Goal: Information Seeking & Learning: Learn about a topic

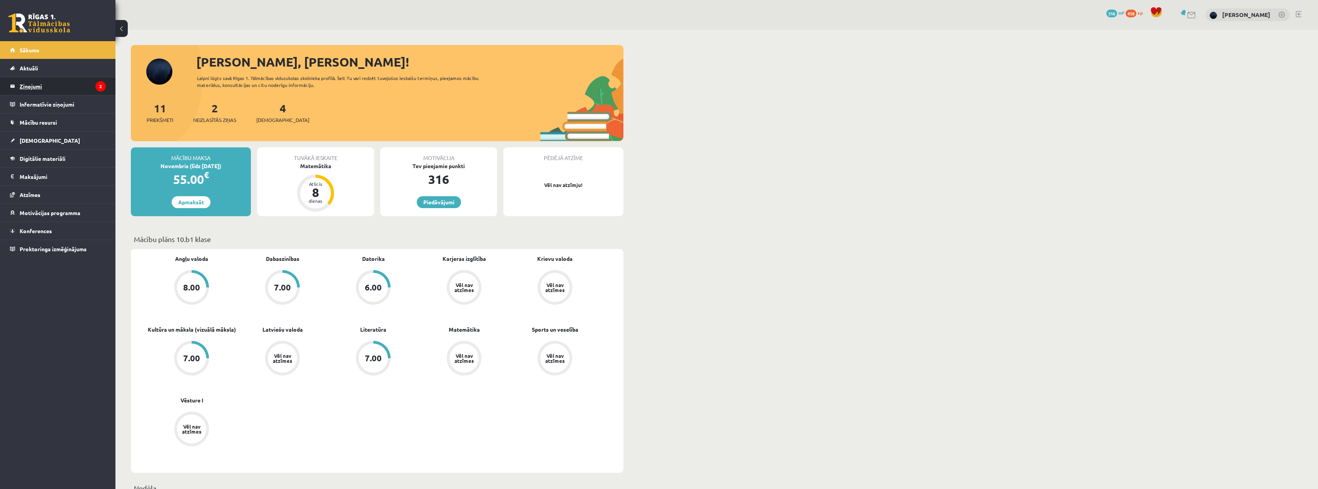
click at [49, 85] on legend "Ziņojumi 2" at bounding box center [63, 86] width 86 height 18
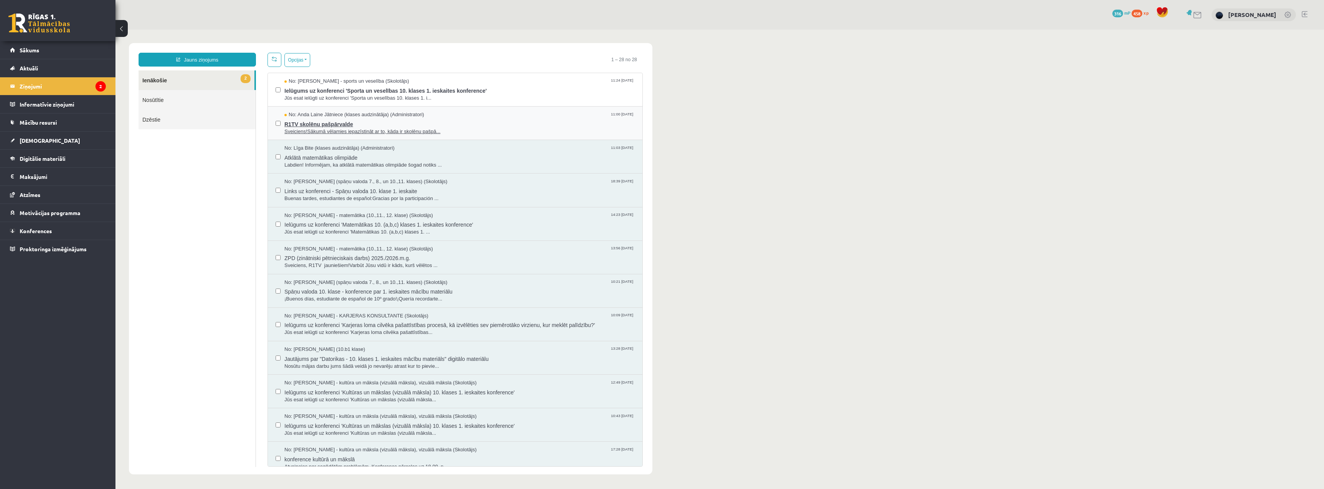
click at [337, 125] on span "R1TV skolēnu pašpārvalde" at bounding box center [459, 124] width 350 height 10
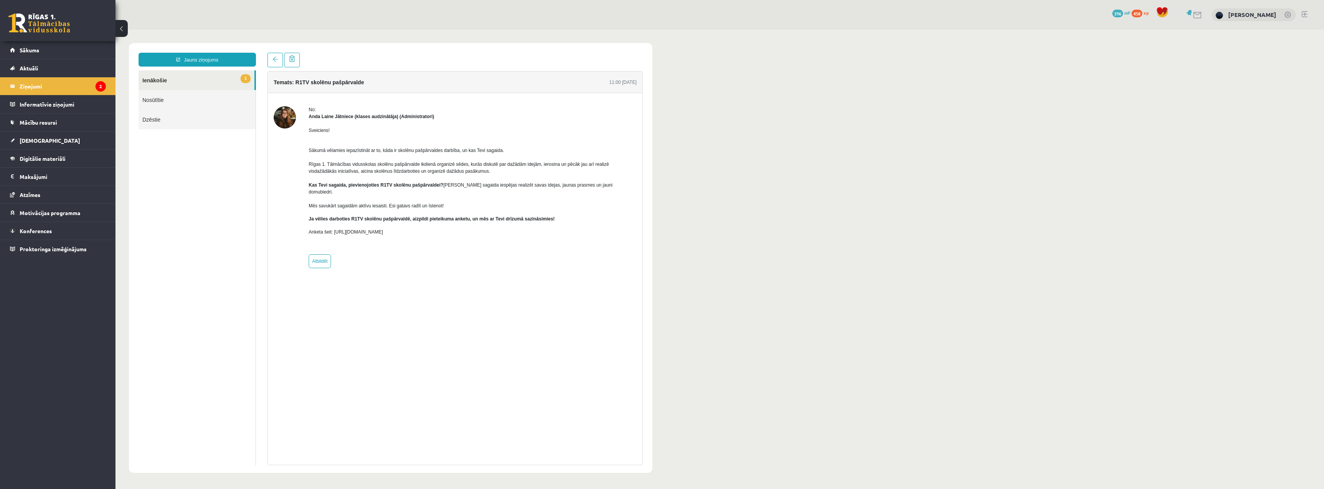
drag, startPoint x: 303, startPoint y: 114, endPoint x: 462, endPoint y: 219, distance: 190.5
click at [464, 222] on div "No: [PERSON_NAME] Jātniece (klases audzinātāja) (Administratori) Sveiciens! Sāk…" at bounding box center [455, 187] width 363 height 162
drag, startPoint x: 186, startPoint y: 174, endPoint x: 134, endPoint y: 128, distance: 69.3
click at [186, 173] on ul "1 Ienākošie Nosūtītie Dzēstie" at bounding box center [197, 267] width 117 height 395
click at [41, 85] on legend "Ziņojumi 2" at bounding box center [63, 86] width 86 height 18
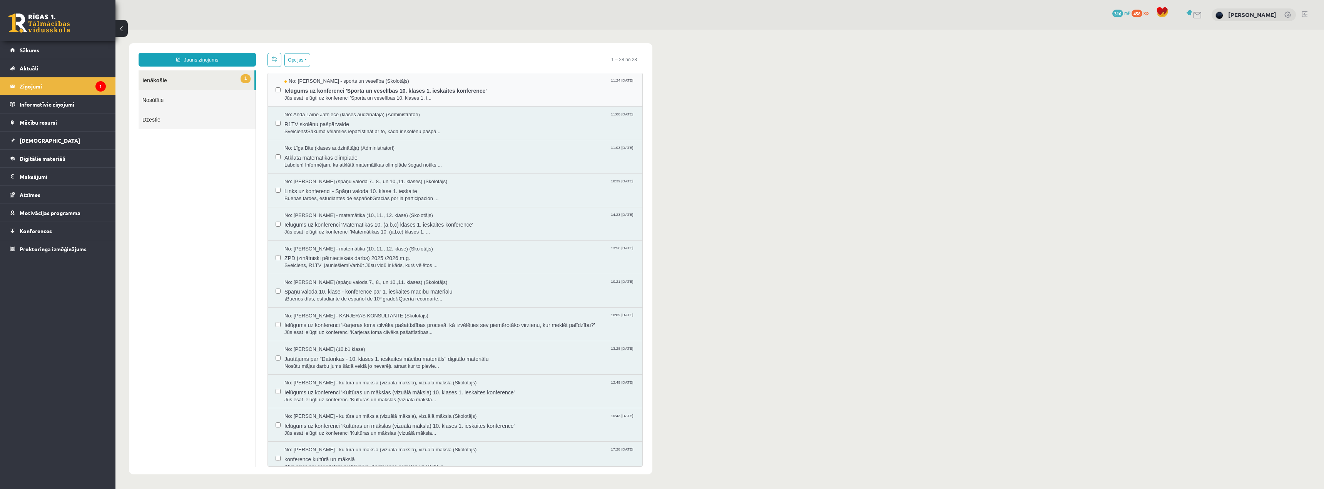
click at [336, 102] on div "No: [PERSON_NAME] - sports un veselība (Skolotājs) 11:24 [DATE] Ielūgums uz kon…" at bounding box center [455, 89] width 374 height 33
click at [336, 100] on span "Jūs esat ielūgti uz konferenci 'Sporta un veselības 10. klases 1. i..." at bounding box center [459, 98] width 350 height 7
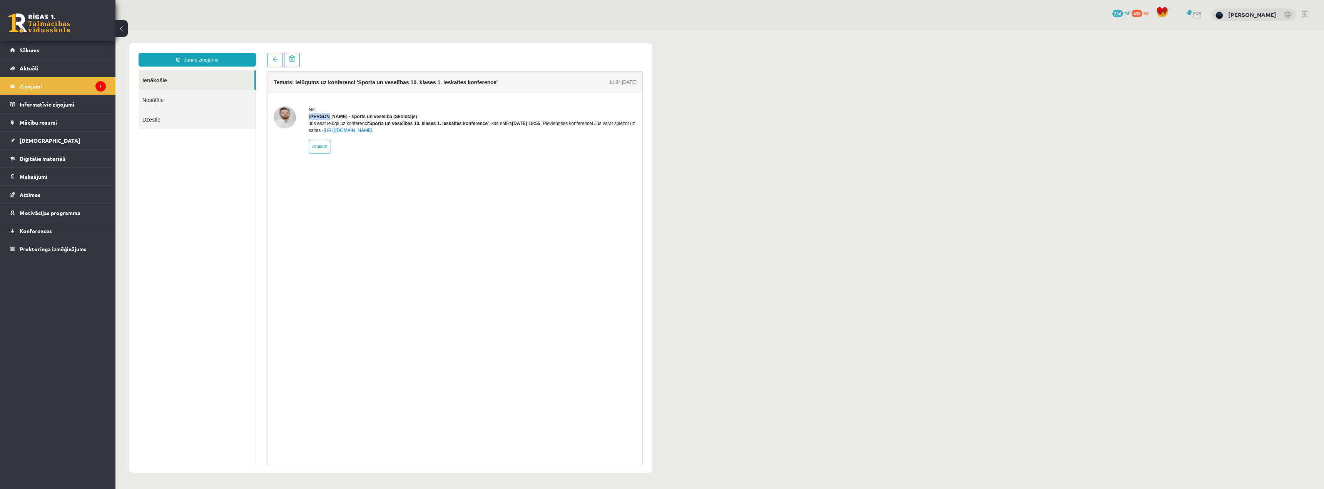
drag, startPoint x: 308, startPoint y: 114, endPoint x: 456, endPoint y: 136, distance: 149.4
click at [456, 136] on div "No: [PERSON_NAME] - sports un veselība (Skolotājs) Jūs esat ielūgti uz konferen…" at bounding box center [455, 129] width 363 height 47
click at [486, 187] on div "Temats: Ielūgums uz konferenci 'Sporta un veselības 10. klases 1. ieskaites kon…" at bounding box center [454, 268] width 375 height 394
click at [280, 119] on img at bounding box center [285, 117] width 22 height 22
click at [282, 118] on img at bounding box center [285, 117] width 22 height 22
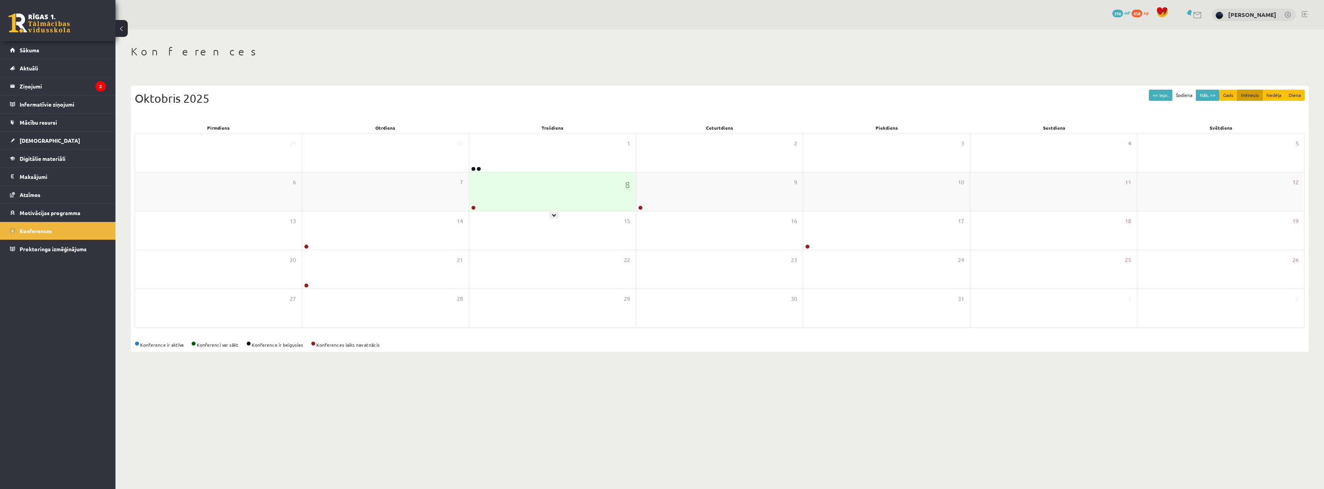
click at [493, 205] on div "8" at bounding box center [552, 191] width 167 height 38
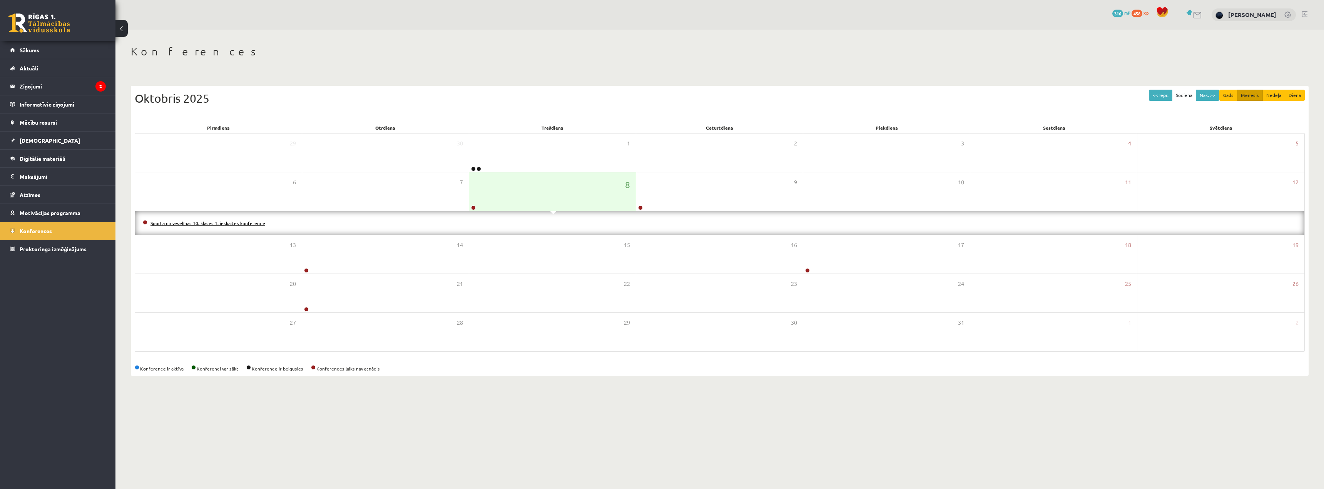
click at [256, 223] on link "Sporta un veselības 10. klases 1. ieskaites konference" at bounding box center [207, 223] width 115 height 6
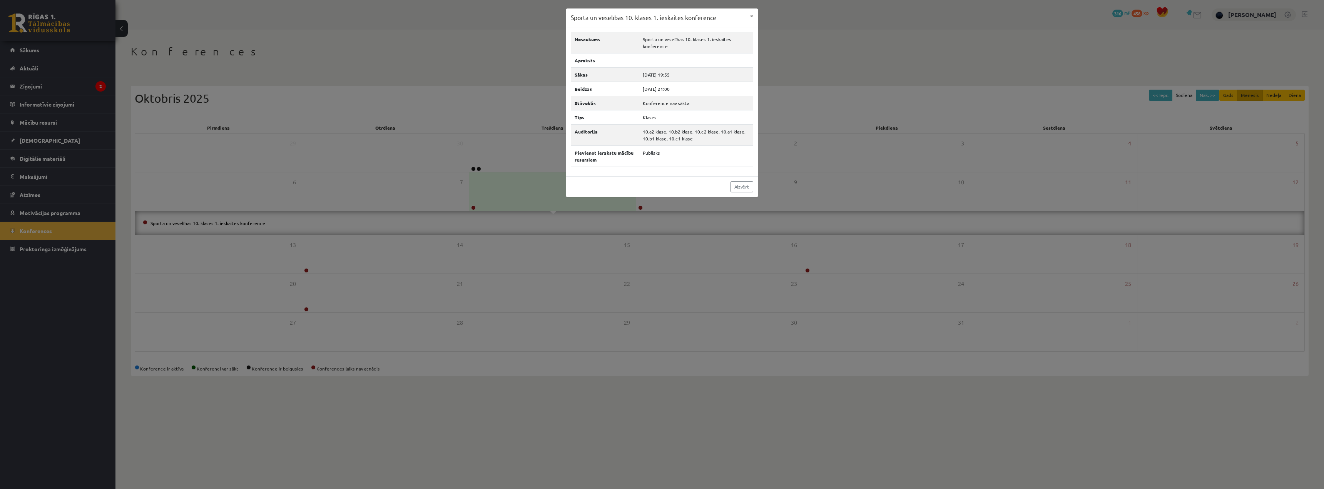
click at [343, 173] on div "Sporta un veselības 10. klases 1. ieskaites konference × Nosaukums Sporta un ve…" at bounding box center [662, 244] width 1324 height 489
